Goal: Transaction & Acquisition: Purchase product/service

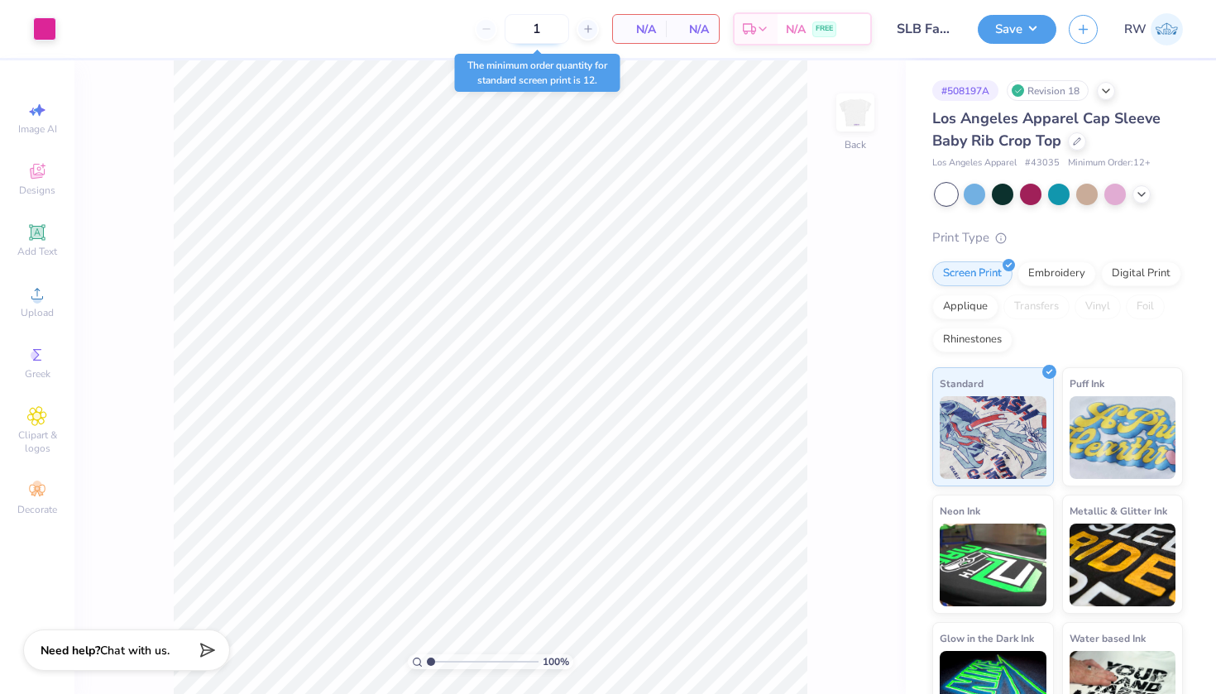
click at [548, 33] on input "1" at bounding box center [537, 29] width 65 height 30
type input "18"
click at [556, 31] on input "1" at bounding box center [537, 29] width 65 height 30
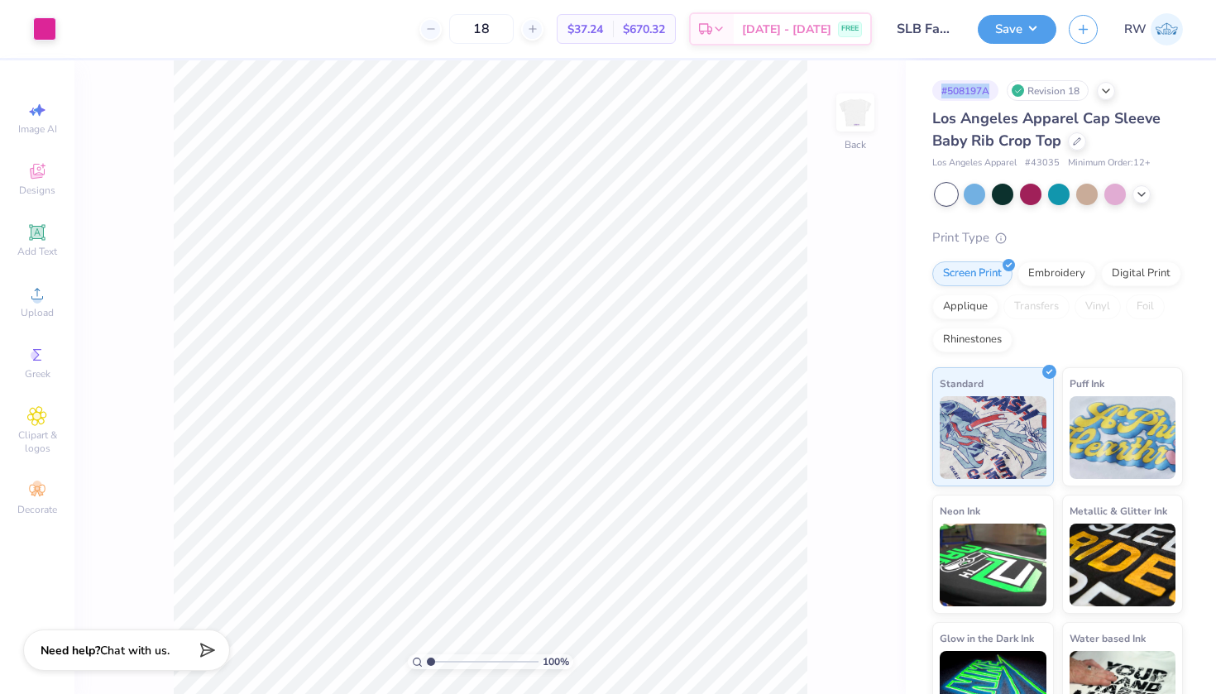
drag, startPoint x: 990, startPoint y: 89, endPoint x: 930, endPoint y: 87, distance: 60.4
click at [930, 87] on div "# 508197A Revision 18 Los Angeles Apparel Cap Sleeve Baby Rib Crop Top Los Ange…" at bounding box center [1061, 400] width 310 height 681
copy div "# 508197A"
click at [1103, 92] on icon at bounding box center [1106, 89] width 13 height 13
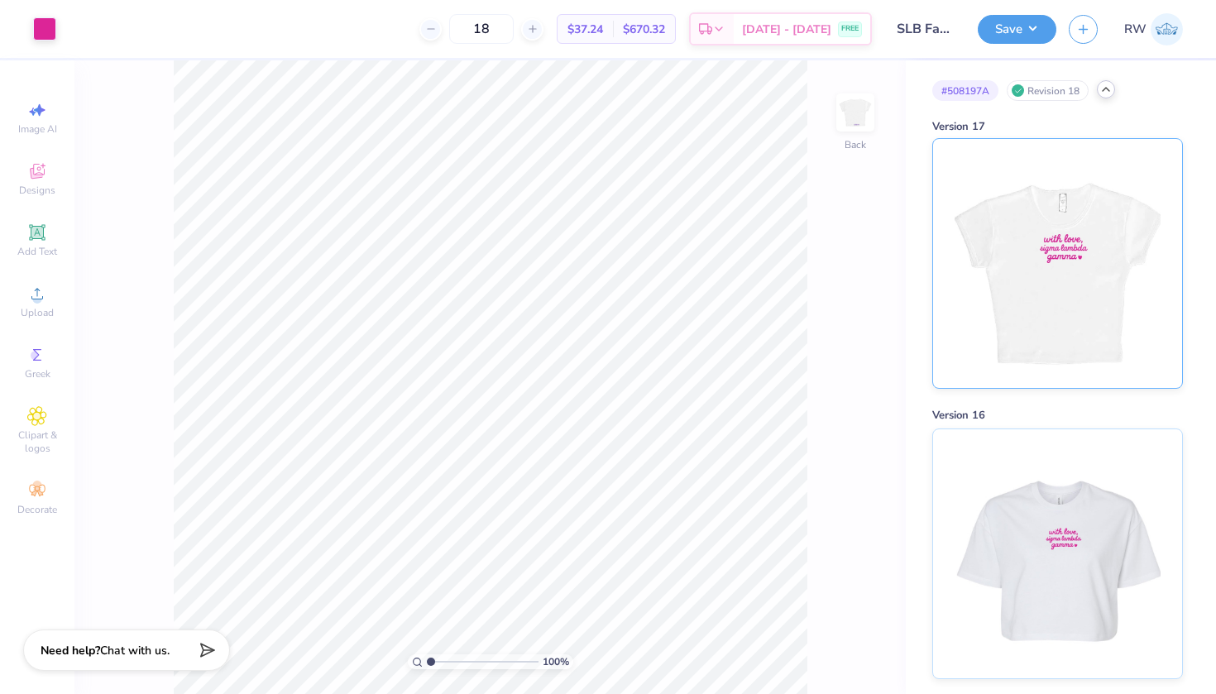
click at [1048, 350] on img at bounding box center [1057, 263] width 205 height 249
click at [1102, 95] on icon at bounding box center [1106, 89] width 13 height 13
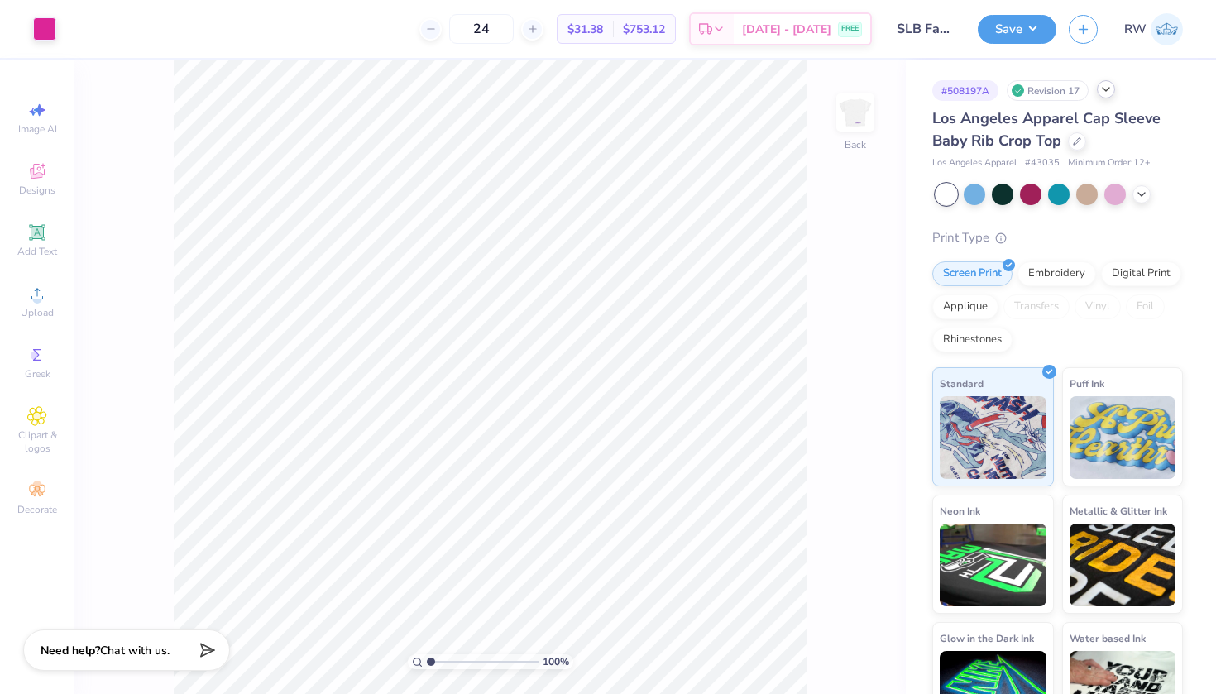
click at [1109, 93] on icon at bounding box center [1106, 89] width 13 height 13
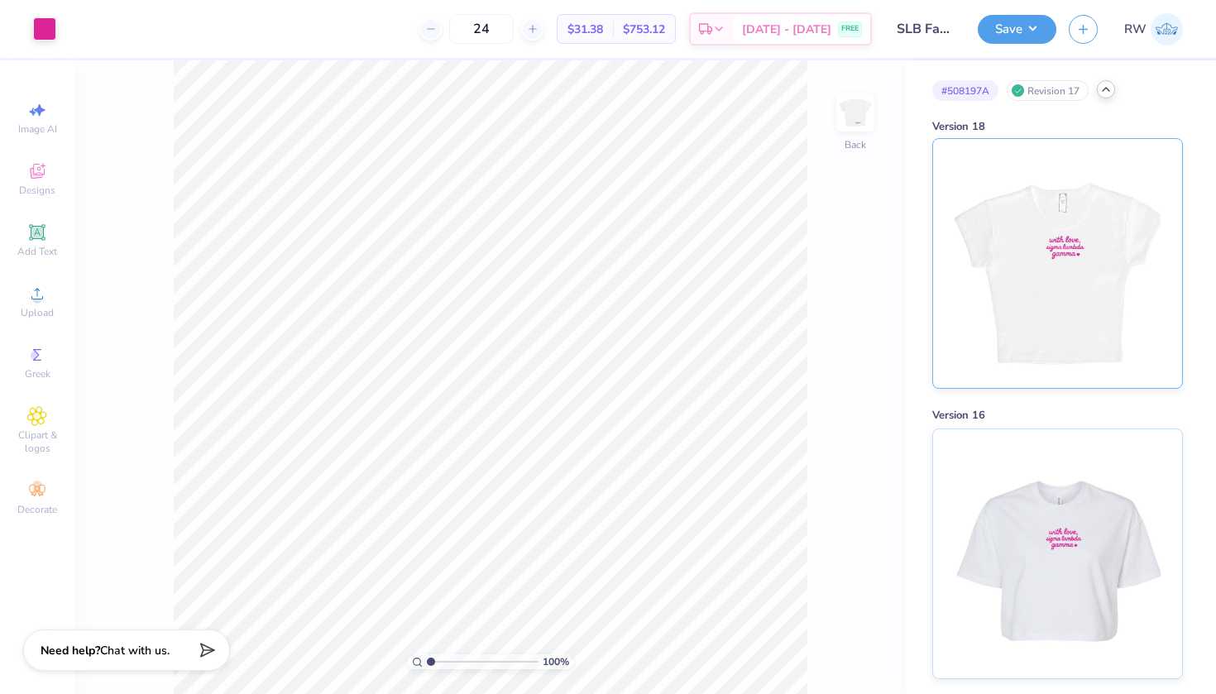
click at [1049, 232] on img at bounding box center [1057, 263] width 205 height 249
type input "1"
